Goal: Task Accomplishment & Management: Complete application form

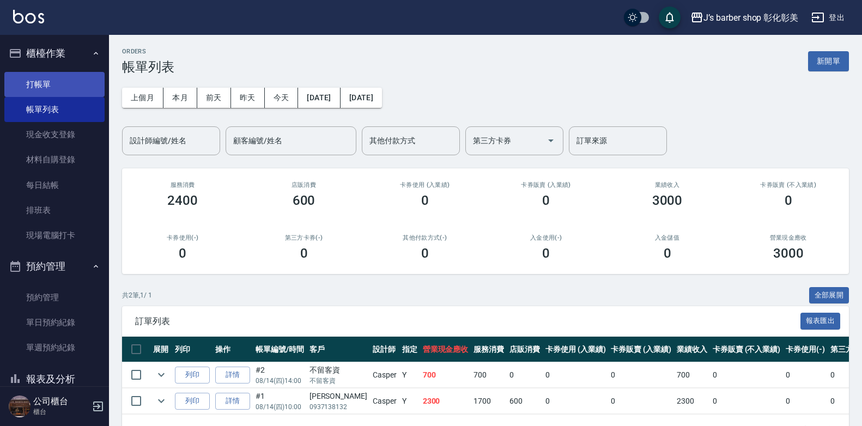
click at [51, 83] on link "打帳單" at bounding box center [54, 84] width 100 height 25
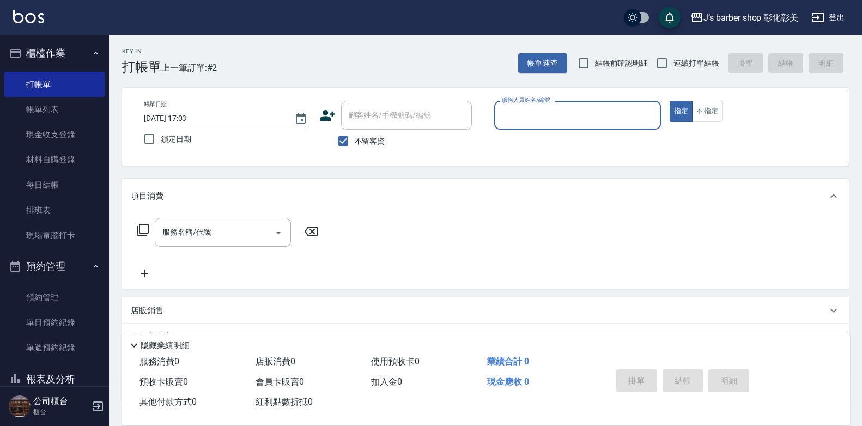
click at [374, 138] on span "不留客資" at bounding box center [370, 141] width 31 height 11
click at [355, 138] on input "不留客資" at bounding box center [343, 141] width 23 height 23
checkbox input "false"
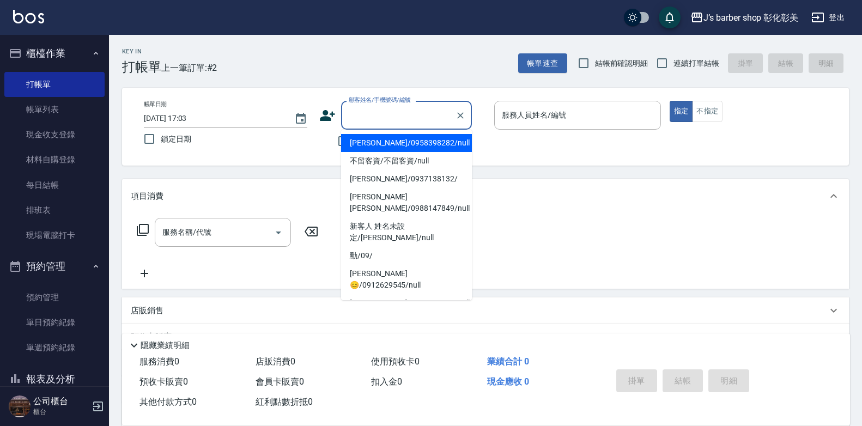
click at [377, 117] on input "顧客姓名/手機號碼/編號" at bounding box center [398, 115] width 105 height 19
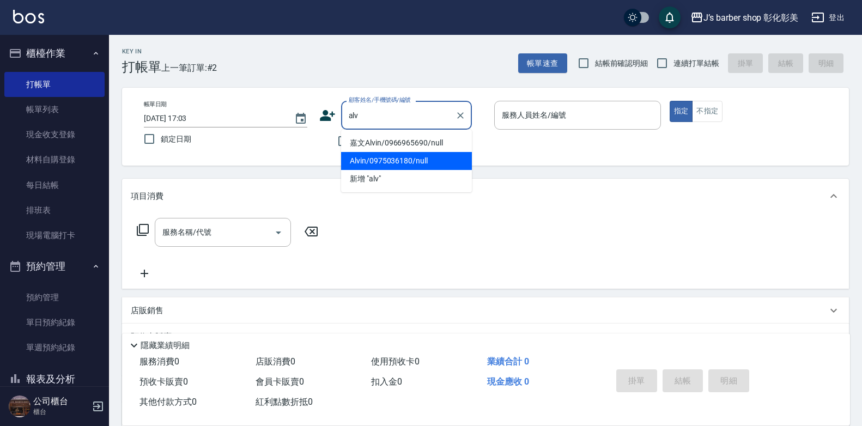
click at [425, 156] on li "Alvin/0975036180/null" at bounding box center [406, 161] width 131 height 18
type input "Alvin/0975036180/null"
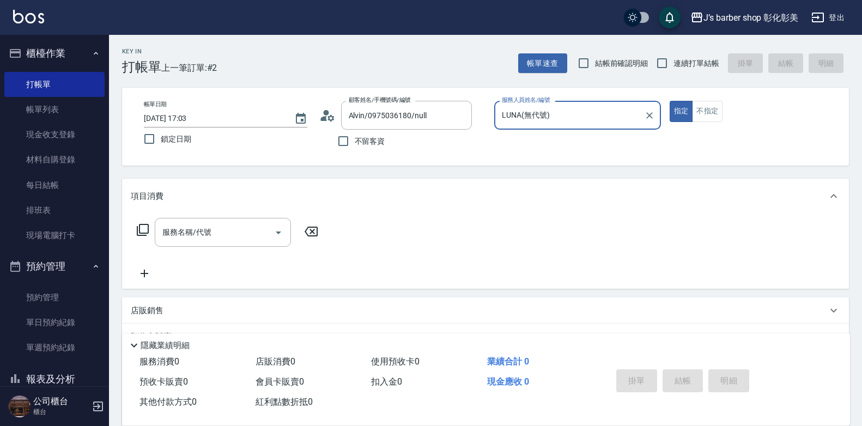
type input "LUNA(無代號)"
click at [214, 248] on div "服務名稱/代號 服務名稱/代號" at bounding box center [228, 249] width 194 height 62
click at [224, 239] on input "服務名稱/代號" at bounding box center [215, 232] width 110 height 19
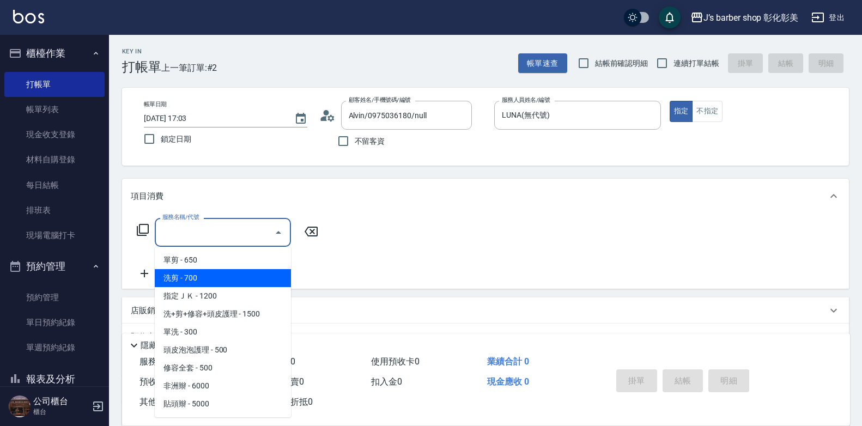
click at [229, 275] on span "洗剪 - 700" at bounding box center [223, 278] width 136 height 18
type input "洗剪(101)"
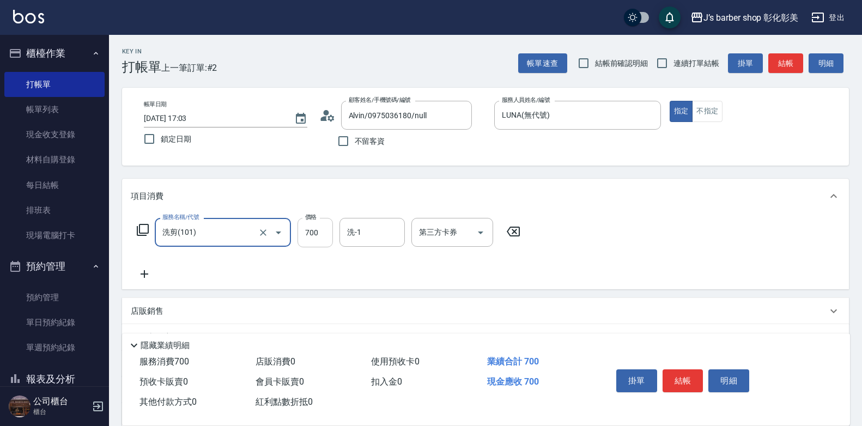
click at [309, 239] on input "700" at bounding box center [315, 232] width 35 height 29
type input "800"
click at [381, 239] on input "洗-1" at bounding box center [373, 232] width 56 height 19
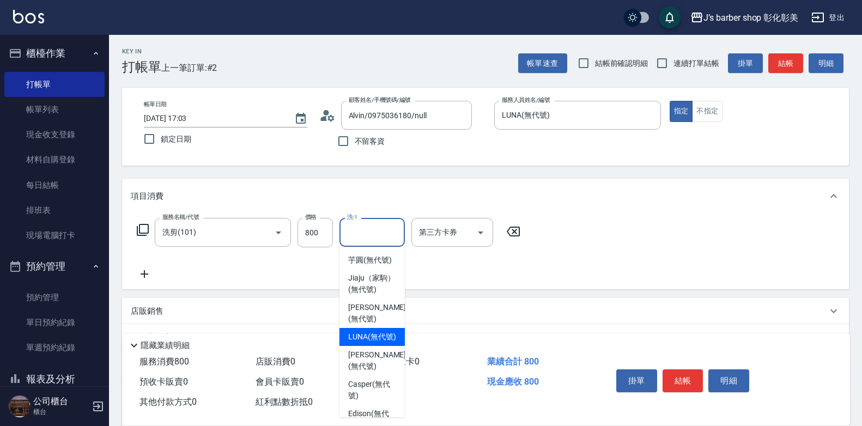
click at [354, 343] on span "LUNA (無代號)" at bounding box center [372, 336] width 48 height 11
type input "LUNA(無代號)"
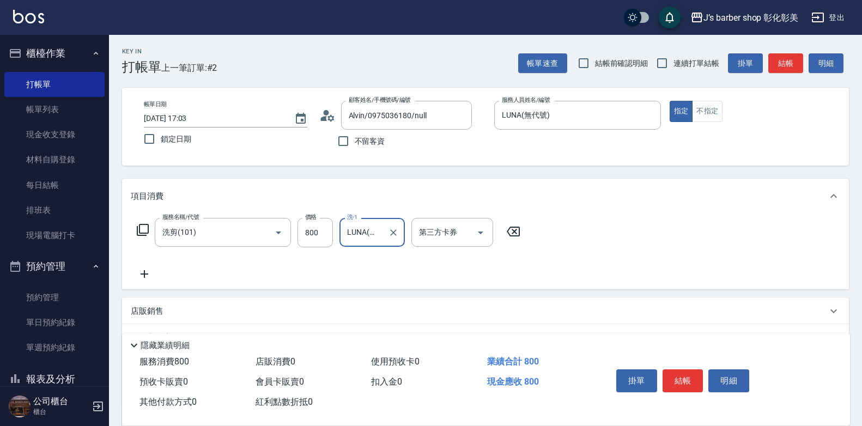
click at [140, 278] on icon at bounding box center [144, 274] width 27 height 13
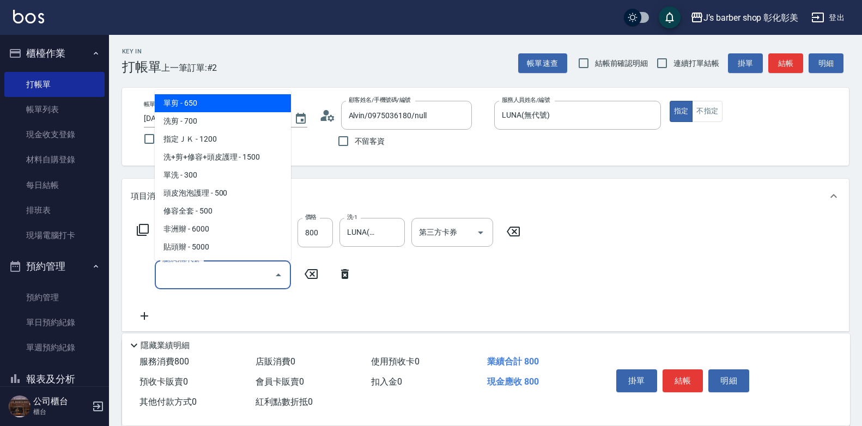
click at [211, 278] on input "服務名稱/代號" at bounding box center [215, 274] width 110 height 19
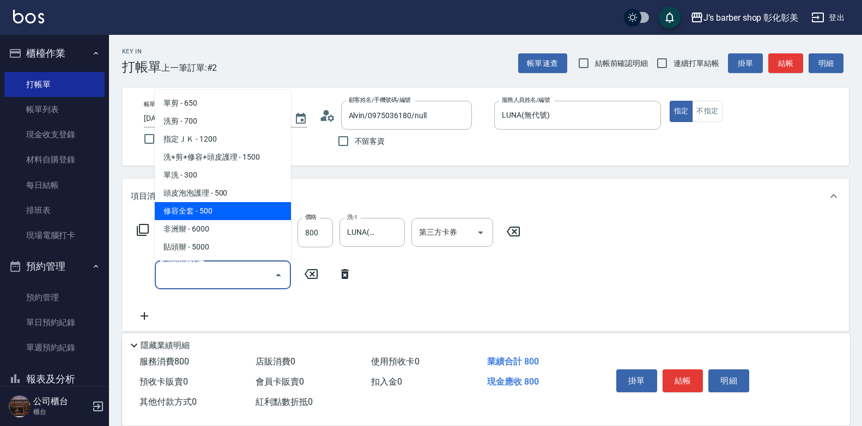
click at [262, 209] on span "修容全套 - 500" at bounding box center [223, 211] width 136 height 18
type input "修容全套(202)"
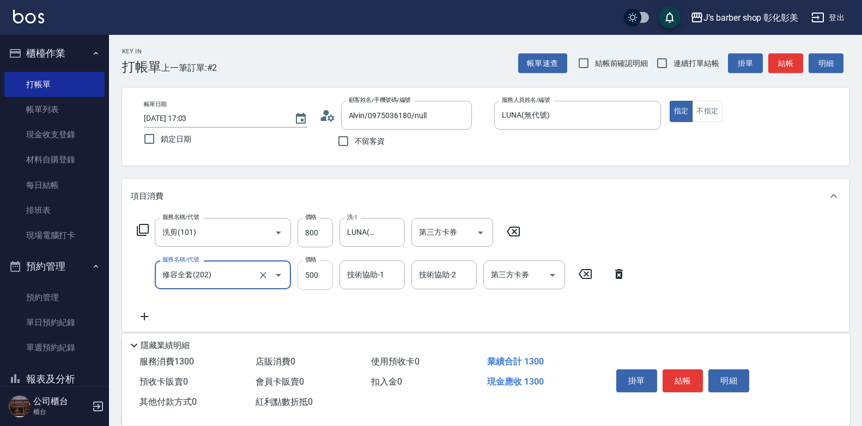
click at [326, 269] on input "500" at bounding box center [315, 275] width 35 height 29
type input "400"
click at [368, 282] on input "技術協助-1" at bounding box center [373, 274] width 56 height 19
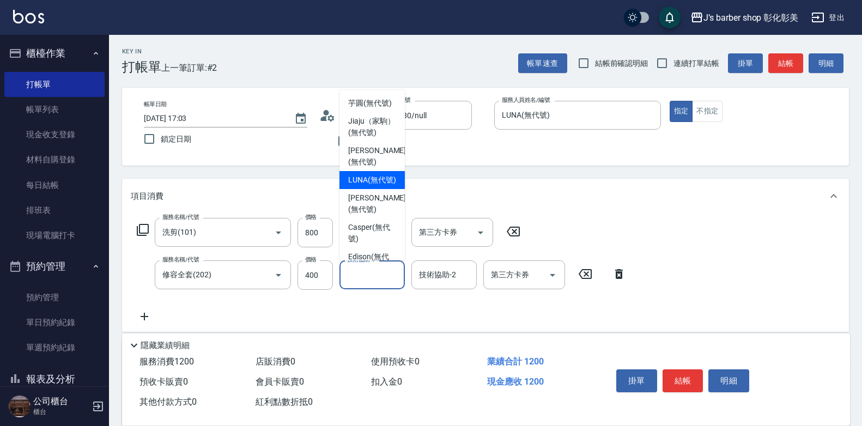
click at [369, 185] on div "LUNA (無代號)" at bounding box center [372, 180] width 65 height 18
type input "LUNA(無代號)"
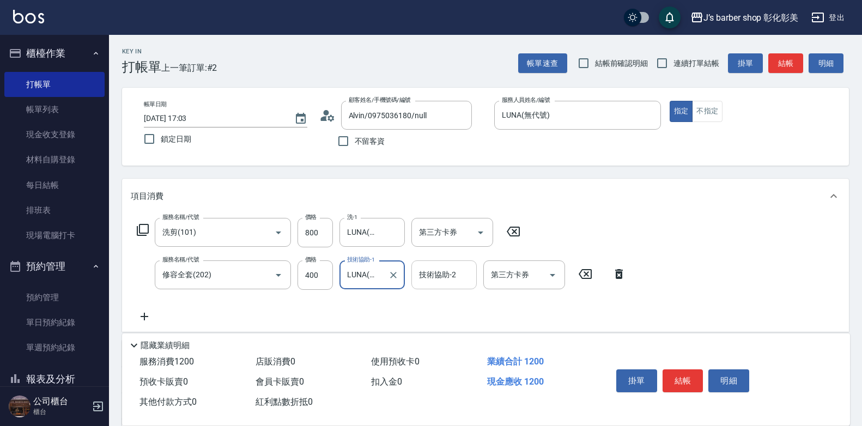
click at [424, 277] on input "技術協助-2" at bounding box center [444, 274] width 56 height 19
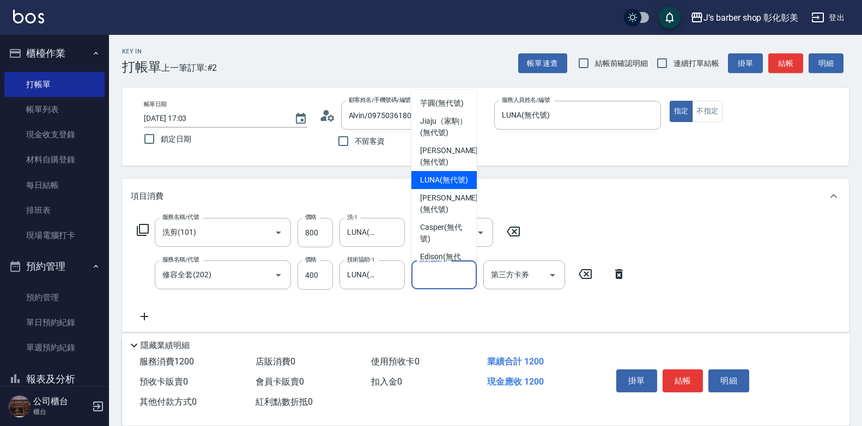
click at [454, 186] on span "LUNA (無代號)" at bounding box center [444, 179] width 48 height 11
type input "LUNA(無代號)"
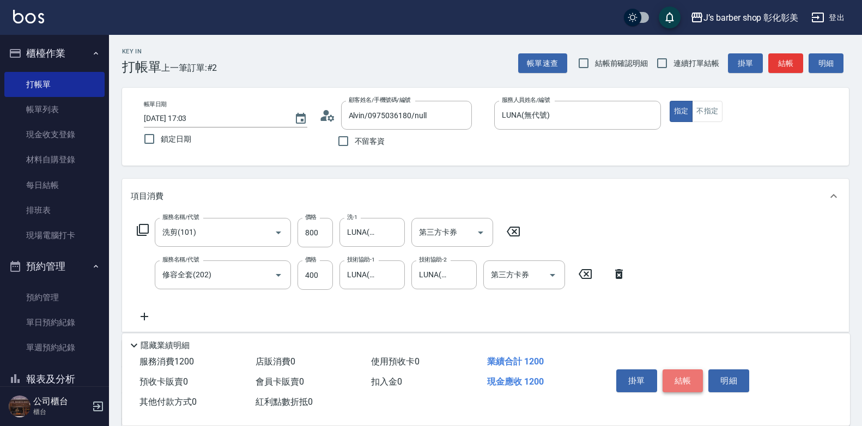
click at [676, 372] on button "結帳" at bounding box center [683, 381] width 41 height 23
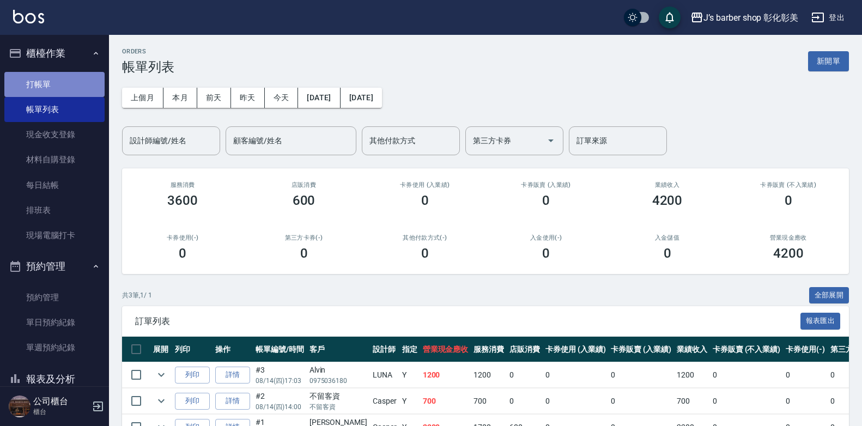
click at [77, 81] on link "打帳單" at bounding box center [54, 84] width 100 height 25
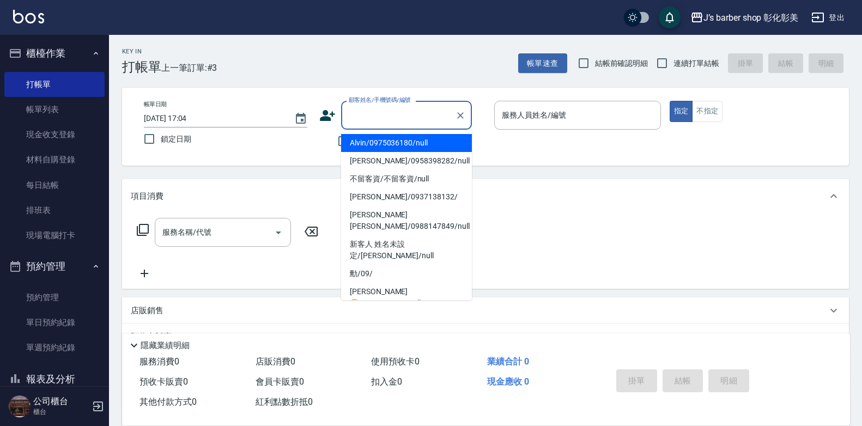
click at [393, 110] on input "顧客姓名/手機號碼/編號" at bounding box center [398, 115] width 105 height 19
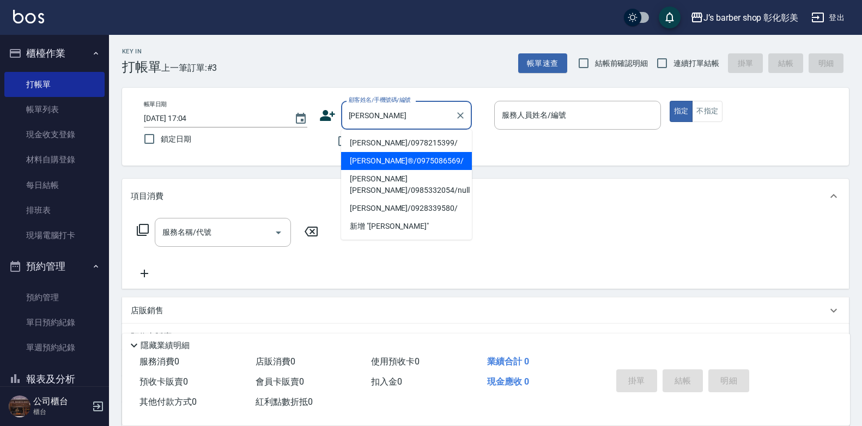
click at [401, 164] on li "[PERSON_NAME]®/0975086569/" at bounding box center [406, 161] width 131 height 18
click at [401, 164] on div "帳單日期 [DATE] 17:04 鎖定日期 顧客姓名/手機號碼/編號 [PERSON_NAME] 顧客姓名/手機號碼/編號 不留客資 服務人員姓名/編號 服…" at bounding box center [485, 127] width 727 height 78
type input "[PERSON_NAME]®/0975086569/"
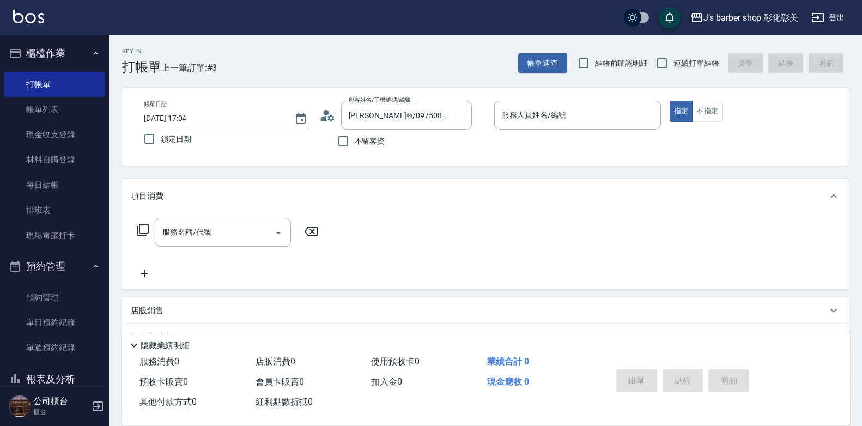
type input "LUNA(無代號)"
click at [264, 220] on div "服務名稱/代號" at bounding box center [223, 232] width 136 height 29
click at [243, 230] on input "服務名稱/代號" at bounding box center [215, 232] width 110 height 19
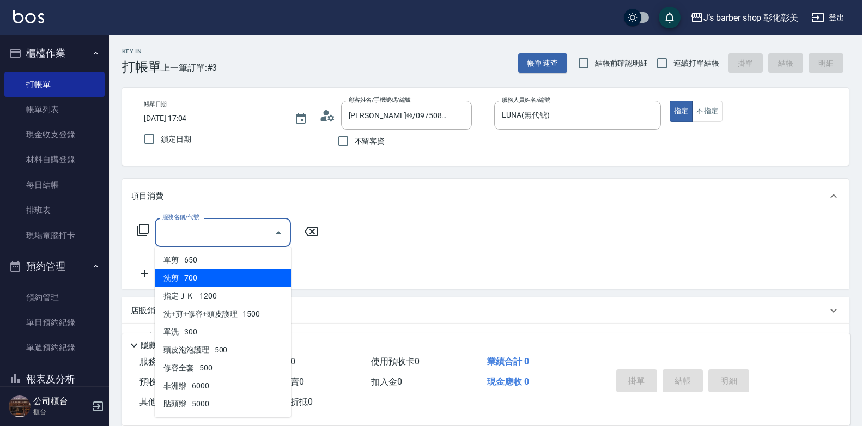
click at [233, 279] on span "洗剪 - 700" at bounding box center [223, 278] width 136 height 18
click at [233, 279] on div "服務名稱/代號 服務名稱/代號" at bounding box center [228, 249] width 194 height 62
type input "洗剪(101)"
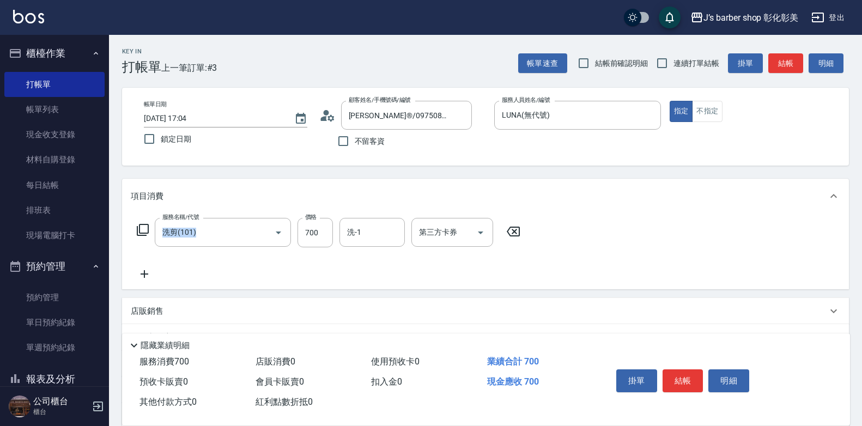
drag, startPoint x: 233, startPoint y: 279, endPoint x: 324, endPoint y: 239, distance: 99.1
click at [324, 239] on input "700" at bounding box center [315, 232] width 35 height 29
type input "800"
click at [336, 232] on div "服務名稱/代號 洗剪(101) 服務名稱/代號 價格 800 價格 洗-1 洗-1 第三方卡券 第三方卡券" at bounding box center [329, 232] width 396 height 29
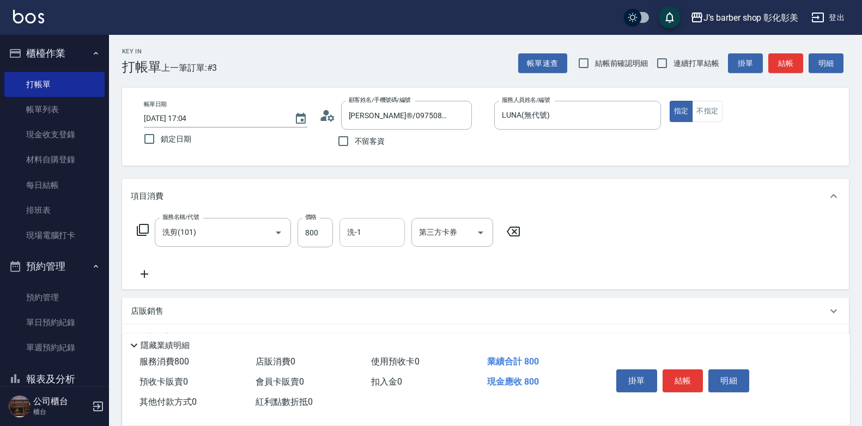
click at [373, 241] on input "洗-1" at bounding box center [373, 232] width 56 height 19
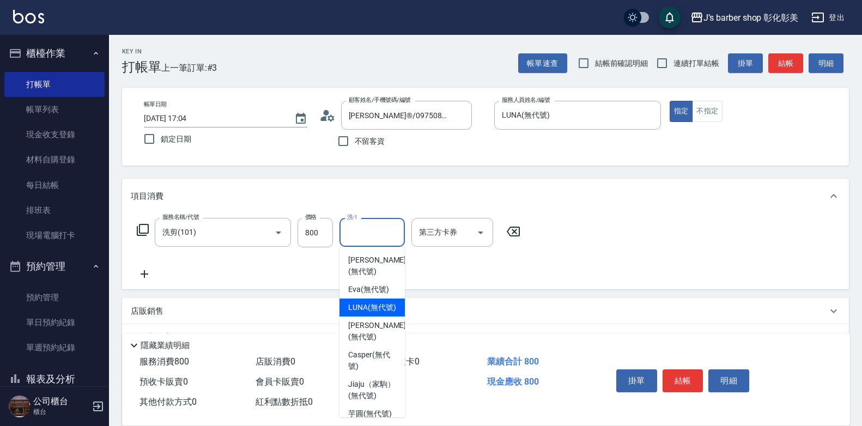
click at [368, 304] on span "LUNA (無代號)" at bounding box center [372, 307] width 48 height 11
type input "LUNA(無代號)"
click at [369, 305] on div "店販銷售" at bounding box center [485, 311] width 727 height 26
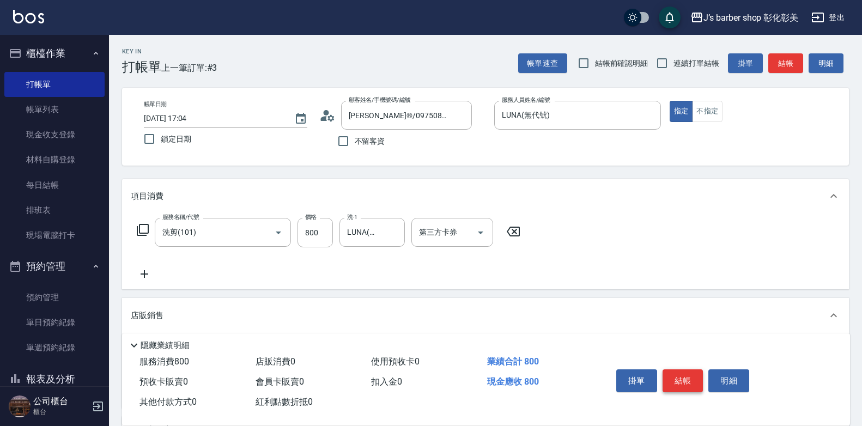
click at [693, 373] on button "結帳" at bounding box center [683, 381] width 41 height 23
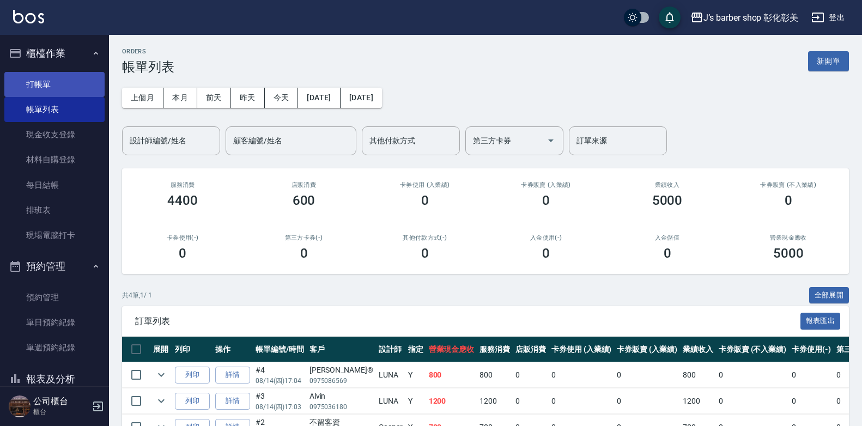
click at [62, 77] on link "打帳單" at bounding box center [54, 84] width 100 height 25
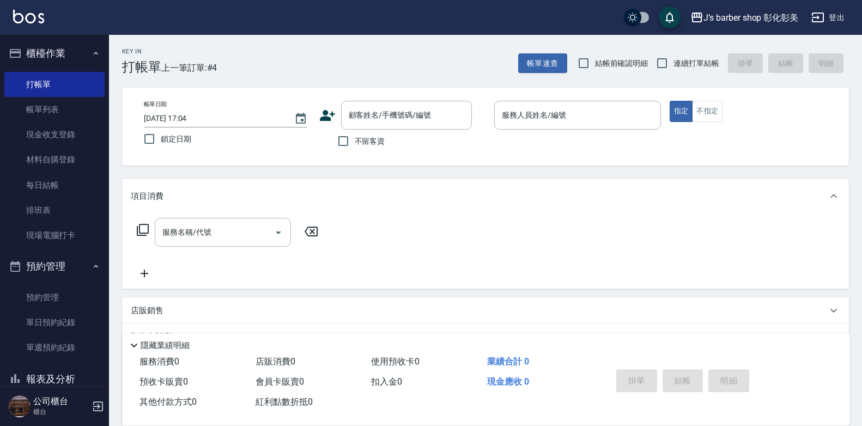
click at [358, 149] on label "不留客資" at bounding box center [358, 141] width 53 height 23
click at [355, 149] on input "不留客資" at bounding box center [343, 141] width 23 height 23
checkbox input "true"
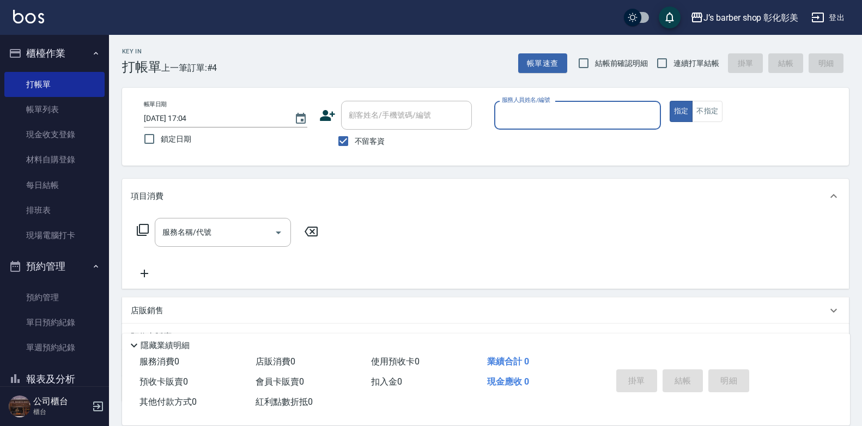
click at [729, 117] on div "指定 不指定" at bounding box center [753, 111] width 167 height 21
click at [710, 117] on button "不指定" at bounding box center [707, 111] width 31 height 21
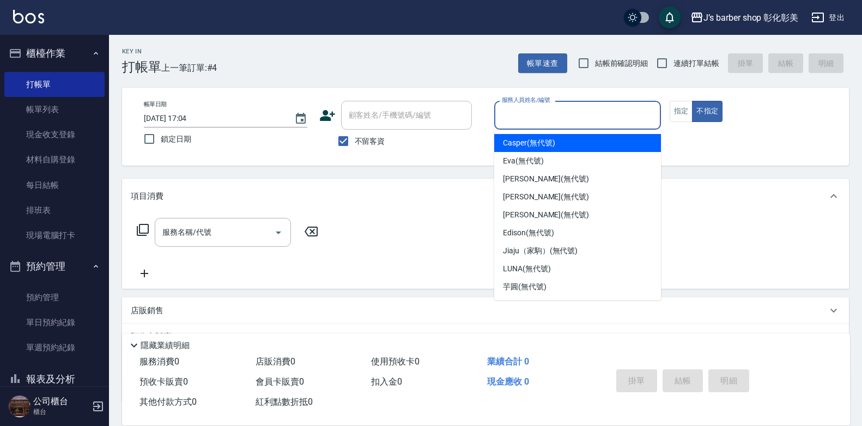
click at [614, 121] on input "服務人員姓名/編號" at bounding box center [577, 115] width 157 height 19
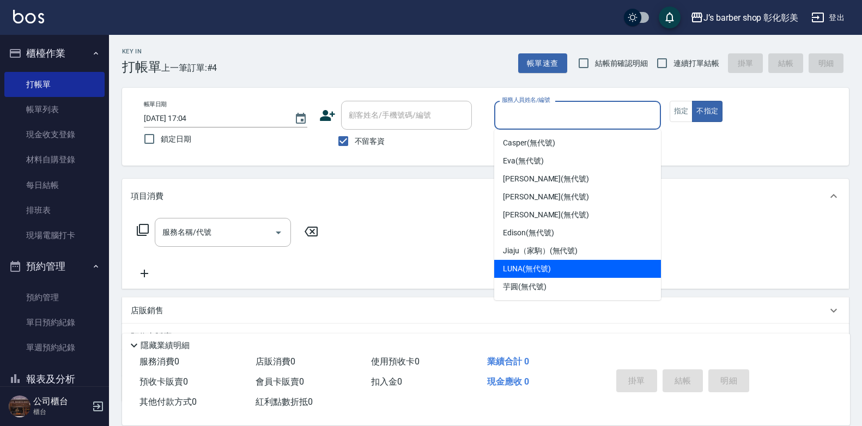
click at [518, 260] on div "LUNA (無代號)" at bounding box center [577, 269] width 167 height 18
type input "LUNA(無代號)"
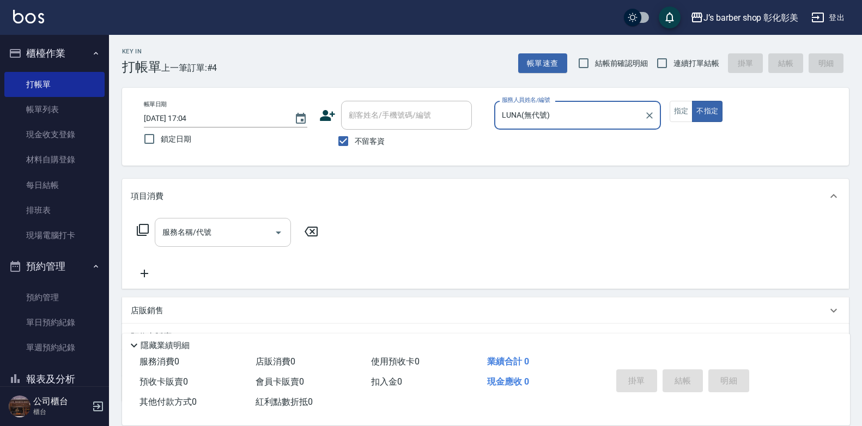
click at [214, 241] on input "服務名稱/代號" at bounding box center [215, 232] width 110 height 19
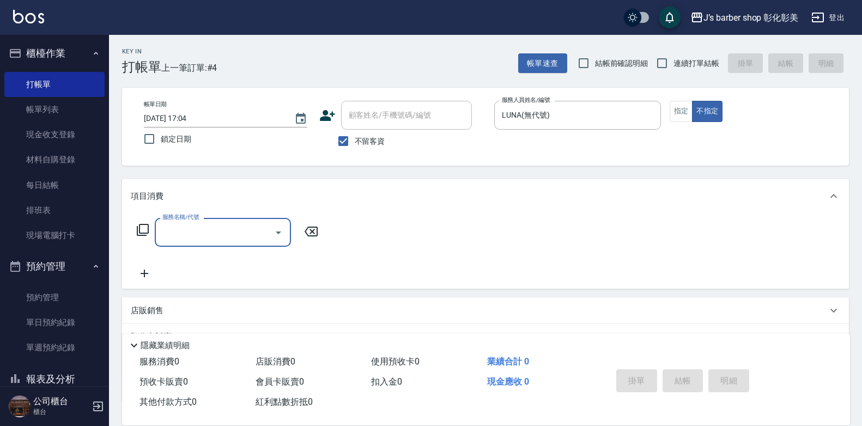
click at [214, 241] on input "服務名稱/代號" at bounding box center [215, 232] width 110 height 19
click at [234, 233] on input "服務名稱/代號" at bounding box center [215, 232] width 110 height 19
click at [212, 225] on input "服務名稱/代號" at bounding box center [215, 232] width 110 height 19
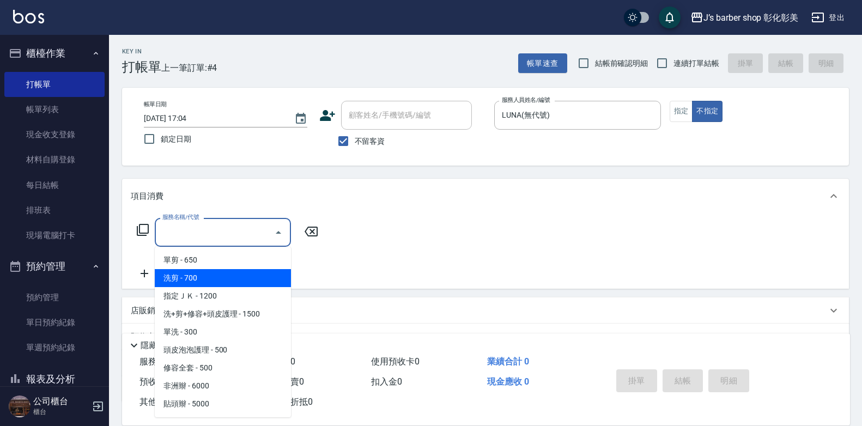
click at [214, 274] on span "洗剪 - 700" at bounding box center [223, 278] width 136 height 18
click at [214, 274] on div "服務名稱/代號 服務名稱/代號" at bounding box center [228, 249] width 194 height 62
type input "洗剪(101)"
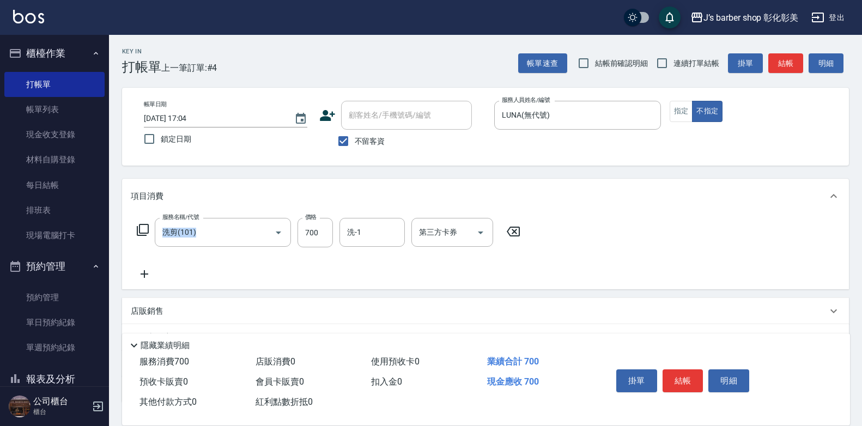
drag, startPoint x: 214, startPoint y: 274, endPoint x: 335, endPoint y: 235, distance: 127.1
click at [335, 235] on div "服務名稱/代號 洗剪(101) 服務名稱/代號 價格 700 價格 洗-1 洗-1 第三方卡券 第三方卡券" at bounding box center [329, 232] width 396 height 29
drag, startPoint x: 335, startPoint y: 235, endPoint x: 324, endPoint y: 241, distance: 12.4
click at [325, 241] on input "700" at bounding box center [315, 232] width 35 height 29
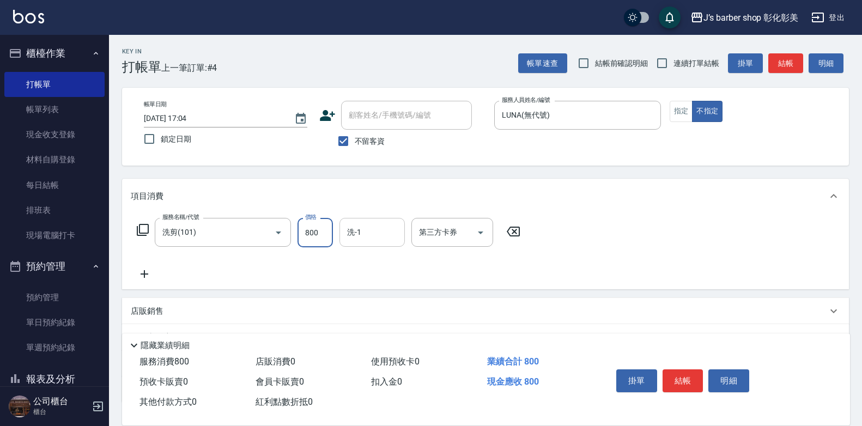
type input "800"
click at [353, 240] on input "洗-1" at bounding box center [373, 232] width 56 height 19
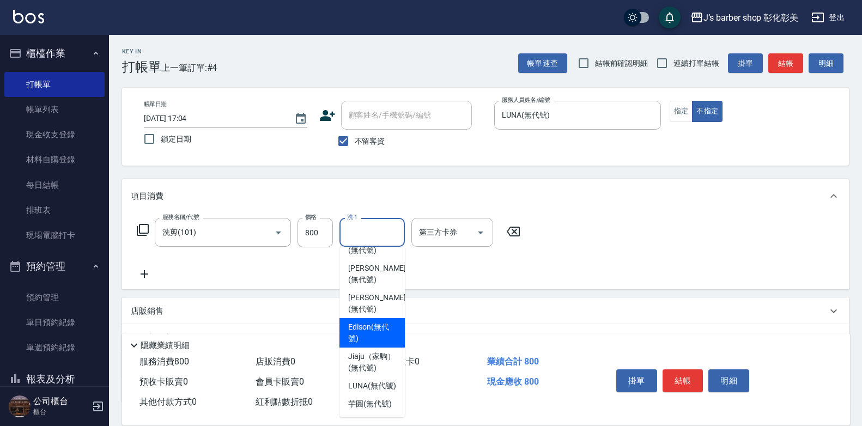
scroll to position [92, 0]
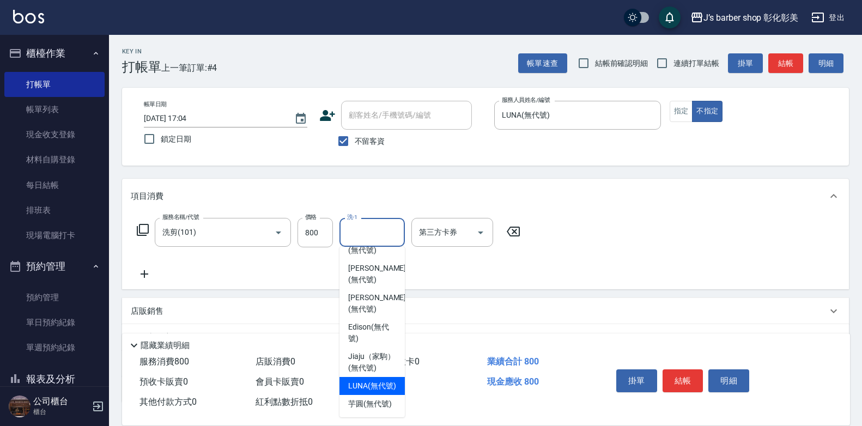
click at [377, 381] on span "LUNA (無代號)" at bounding box center [372, 386] width 48 height 11
type input "LUNA(無代號)"
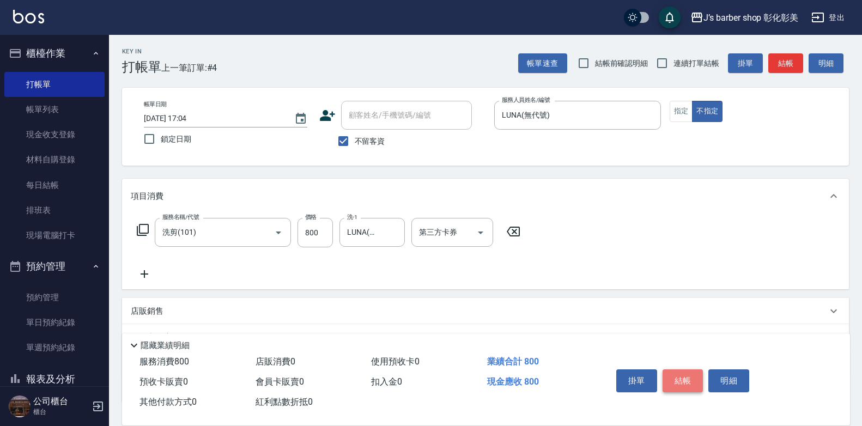
click at [677, 373] on button "結帳" at bounding box center [683, 381] width 41 height 23
